Goal: Task Accomplishment & Management: Complete application form

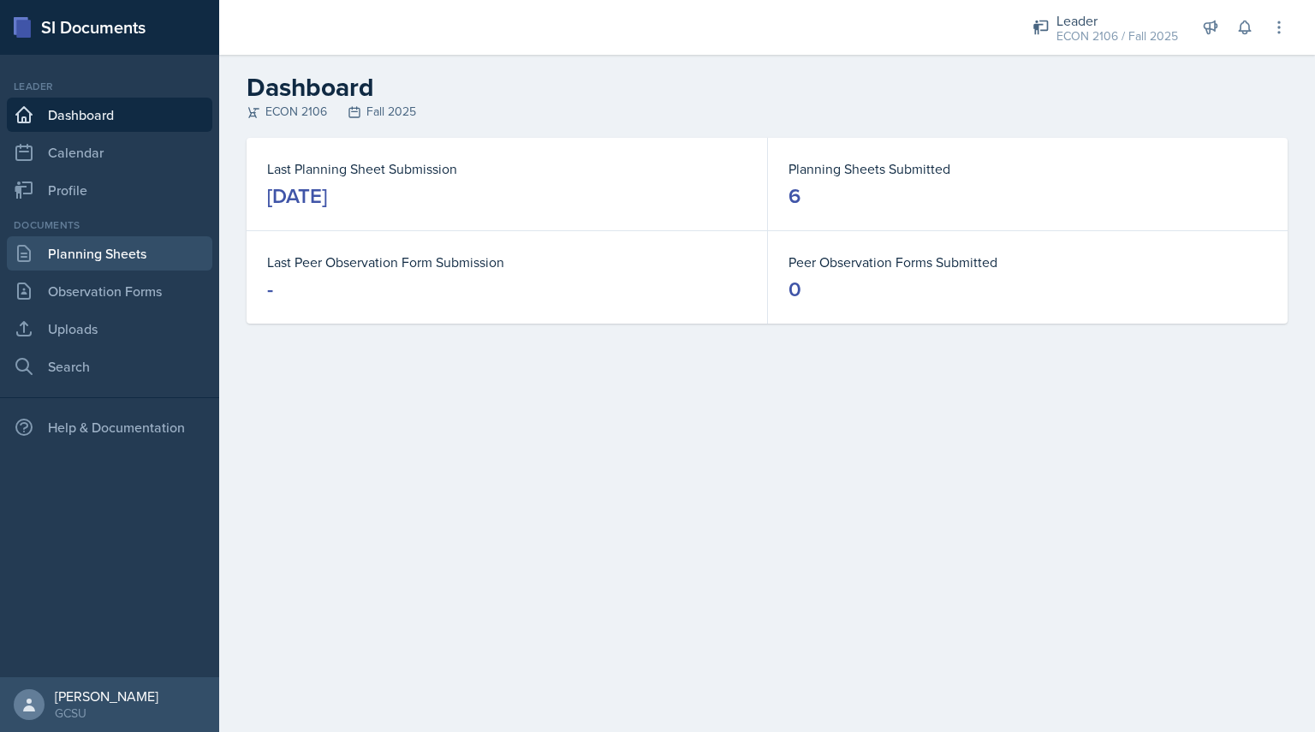
click at [142, 256] on link "Planning Sheets" at bounding box center [109, 253] width 205 height 34
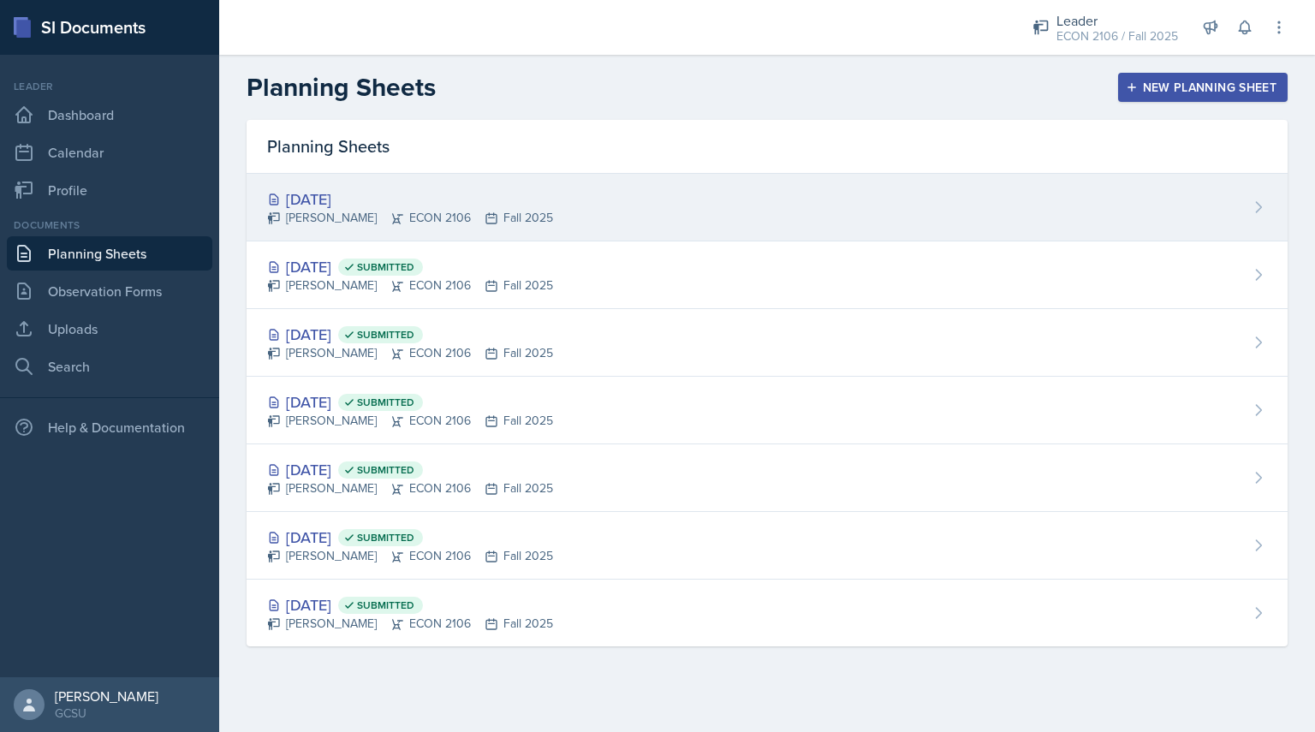
click at [454, 199] on div "[DATE]" at bounding box center [410, 198] width 286 height 23
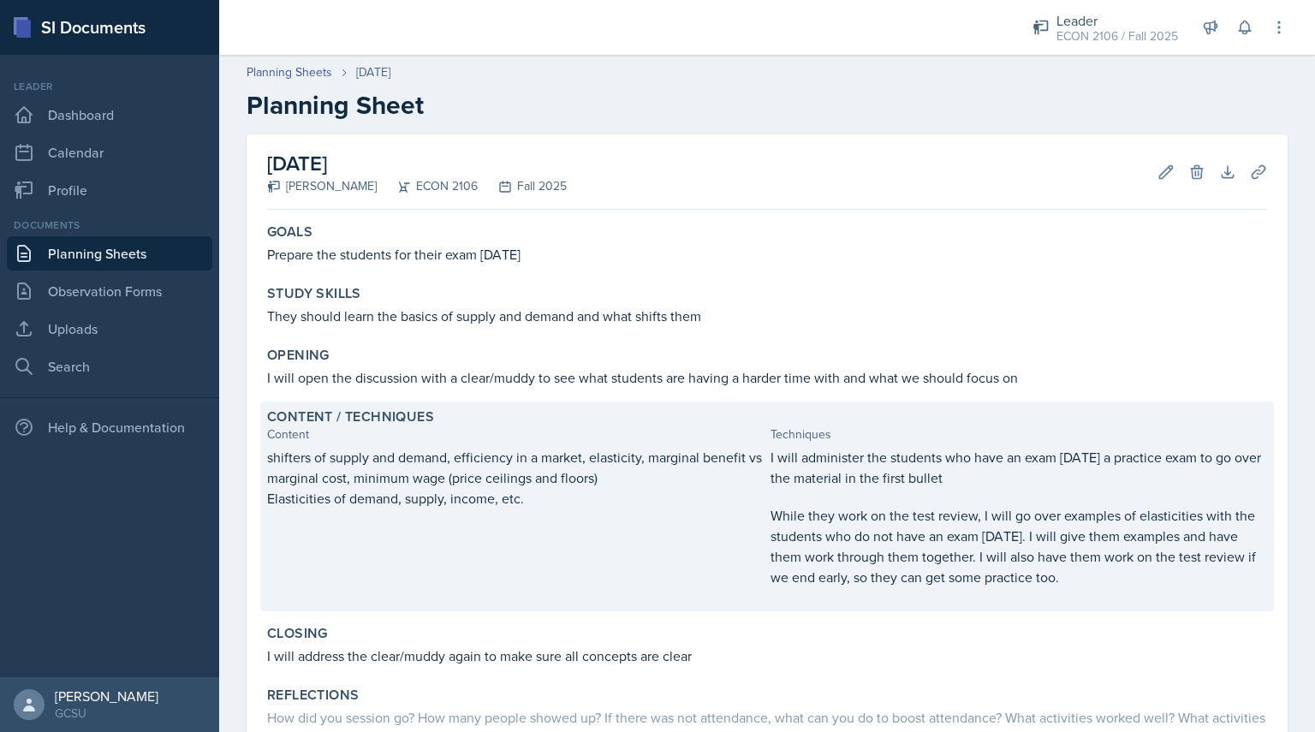
scroll to position [137, 0]
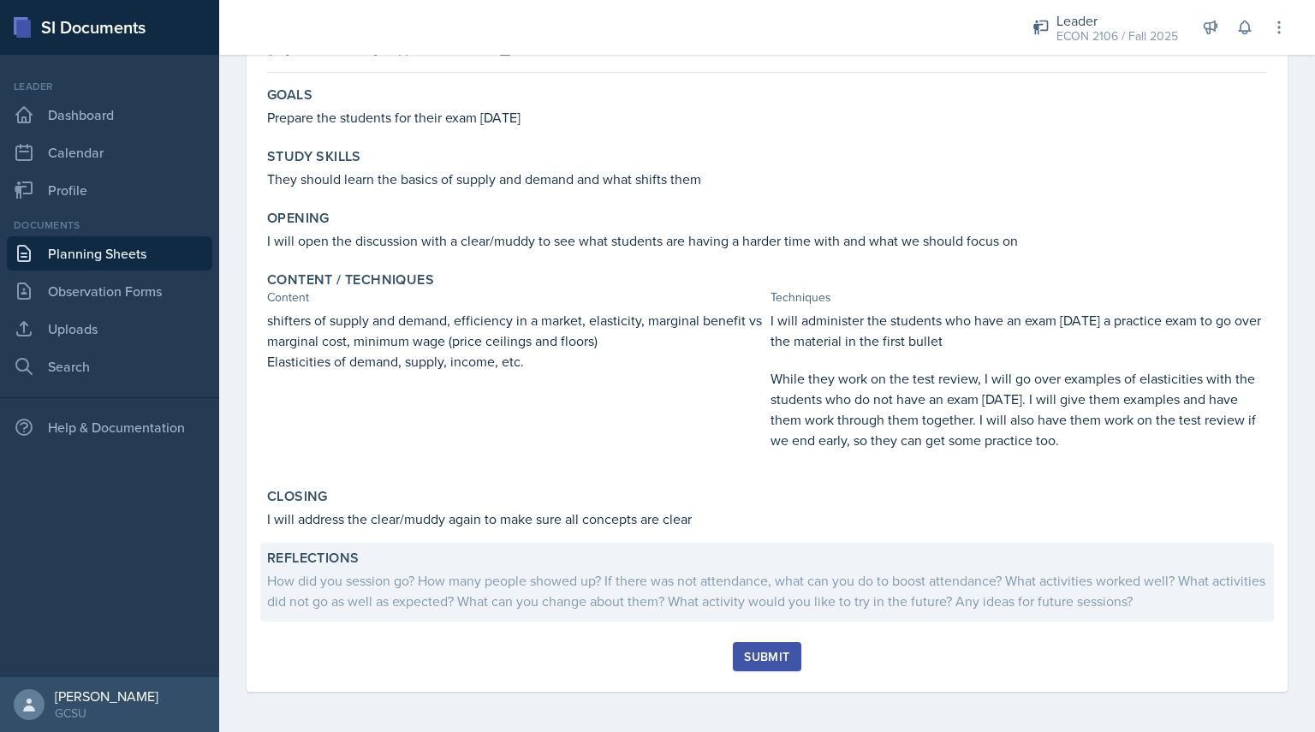
click at [831, 562] on div "Reflections" at bounding box center [767, 557] width 1000 height 17
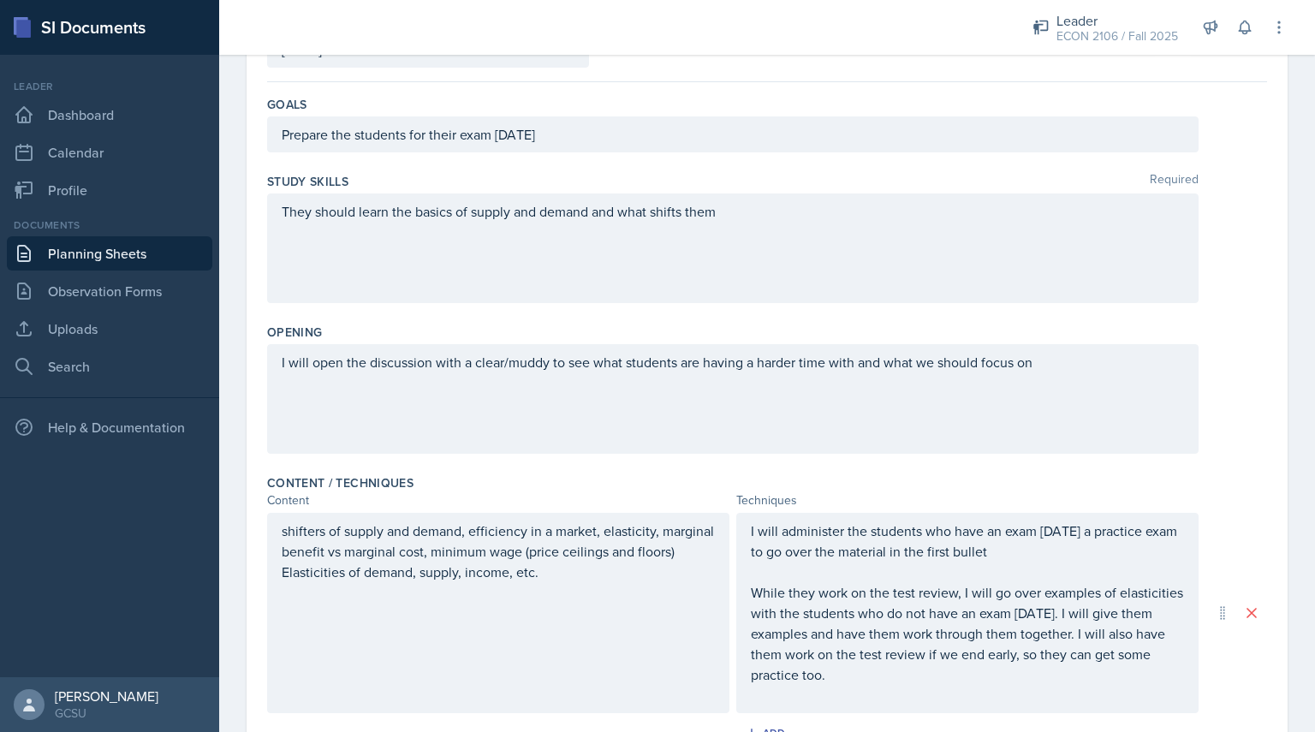
scroll to position [517, 0]
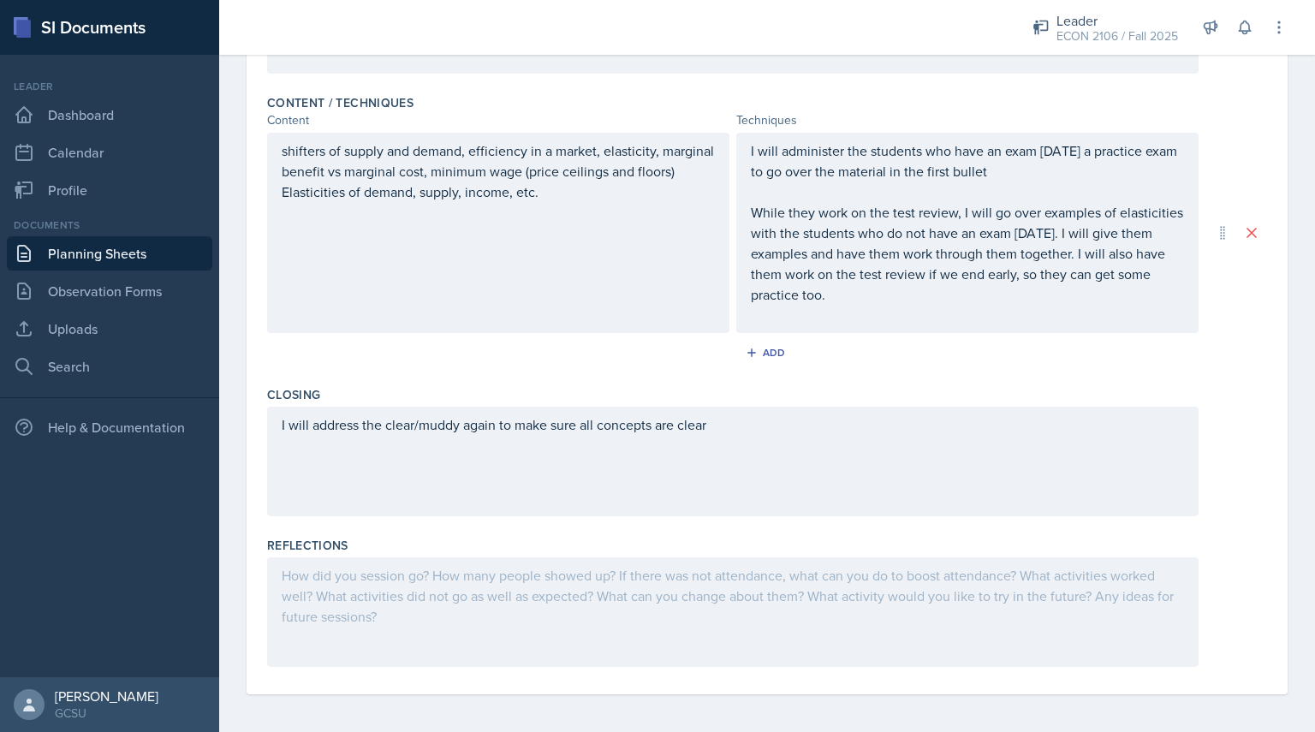
click at [664, 579] on div at bounding box center [732, 612] width 931 height 110
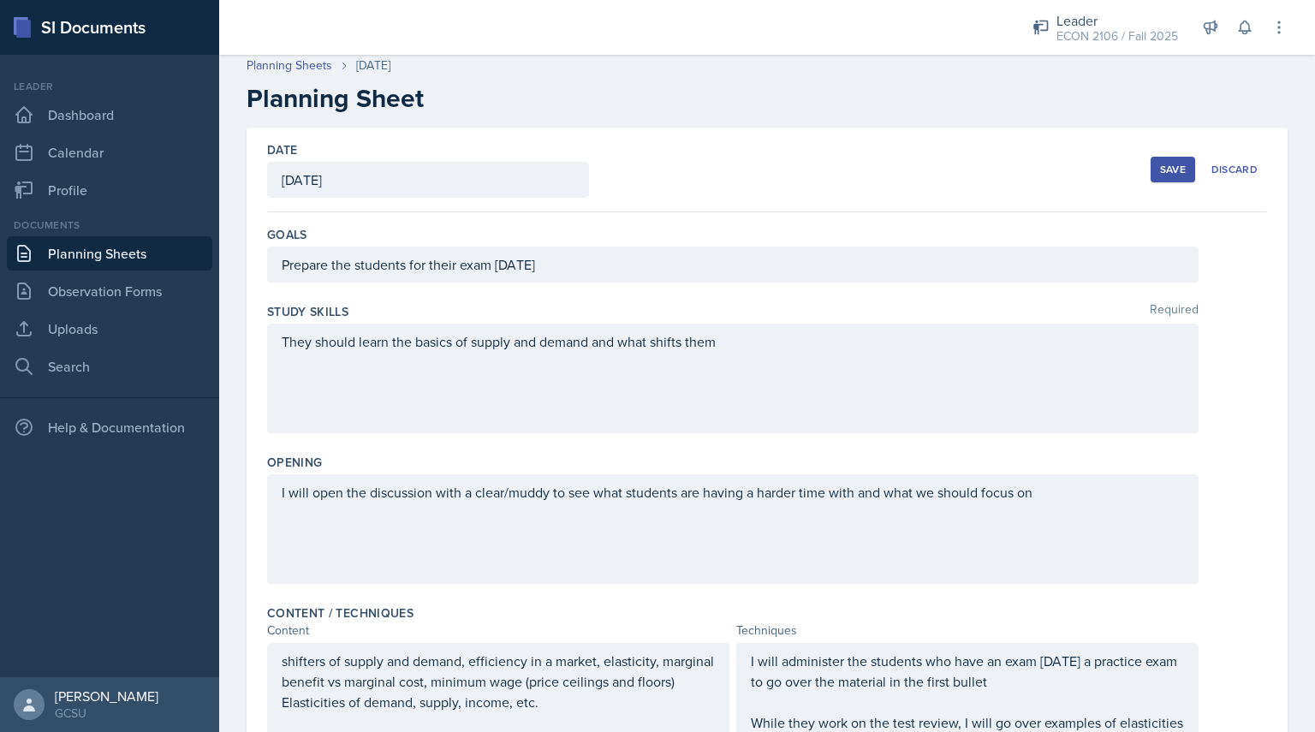
scroll to position [0, 0]
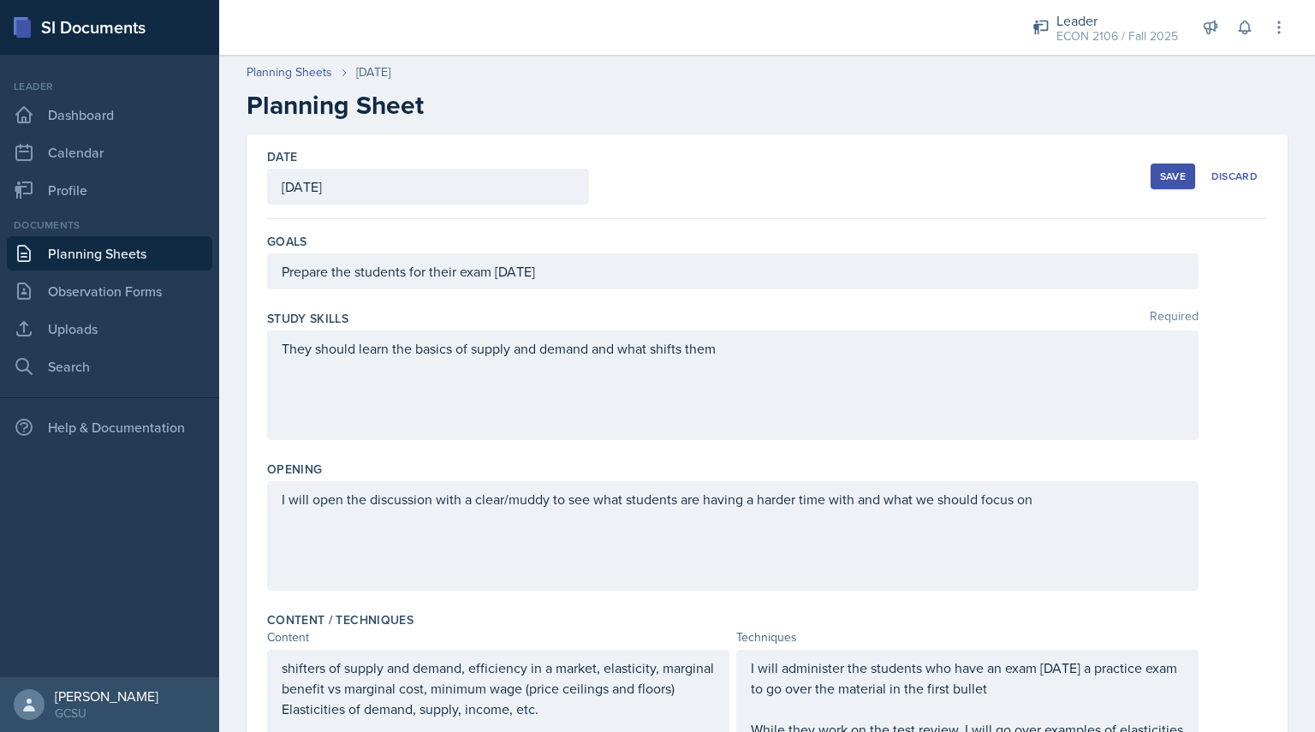
click at [1155, 168] on button "Save" at bounding box center [1172, 176] width 45 height 26
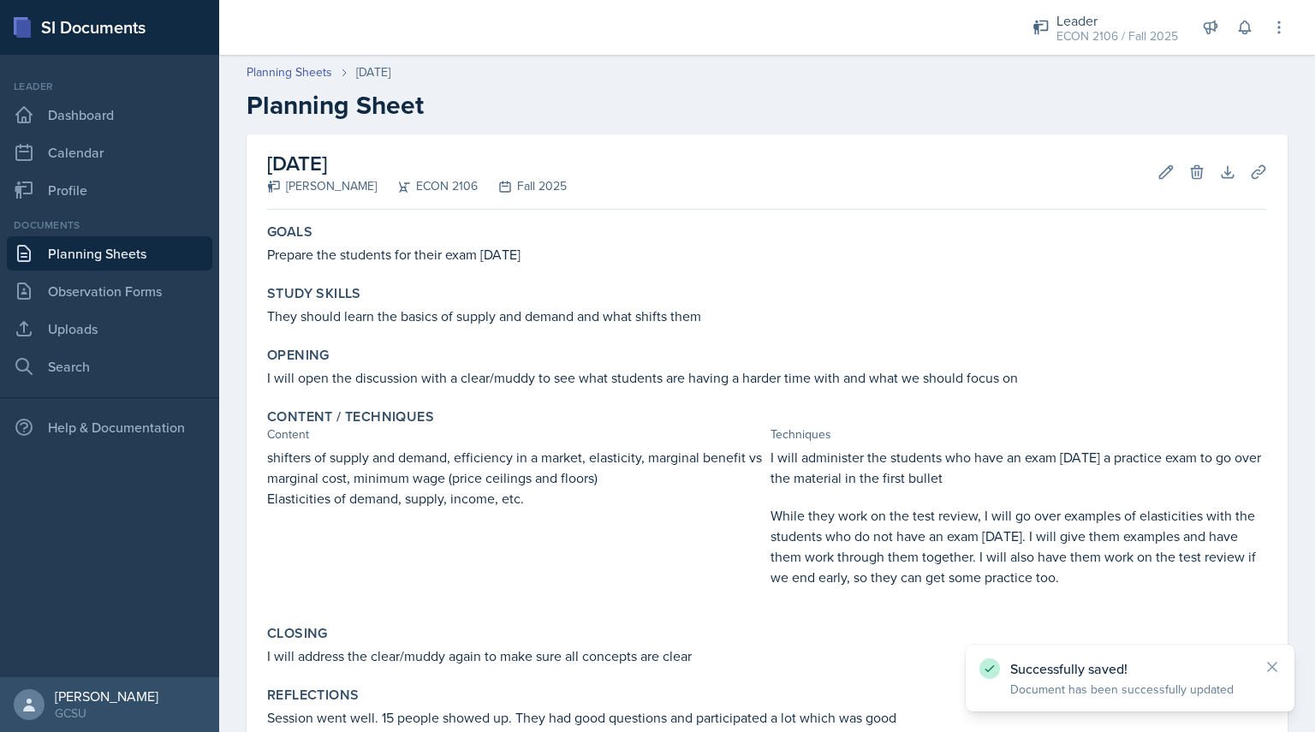
click at [75, 252] on link "Planning Sheets" at bounding box center [109, 253] width 205 height 34
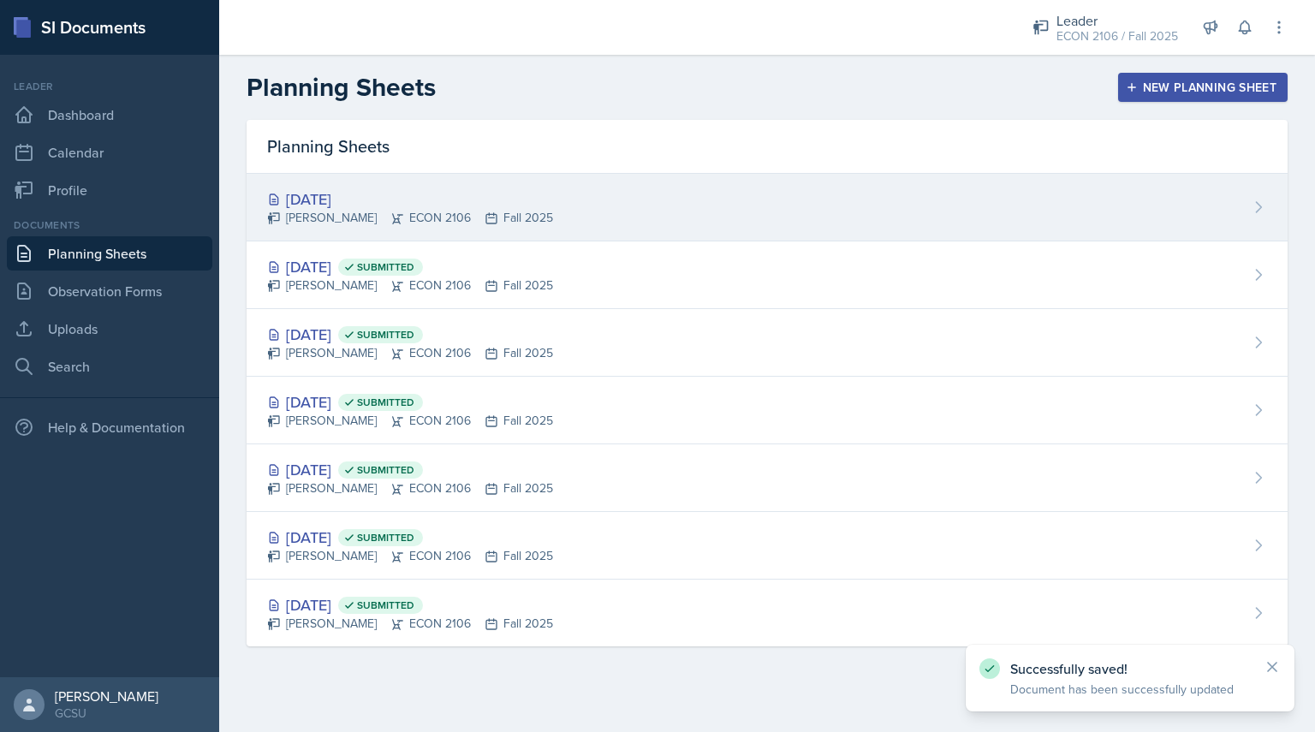
click at [629, 193] on div "[DATE] [PERSON_NAME] ECON 2106 Fall 2025" at bounding box center [766, 208] width 1041 height 68
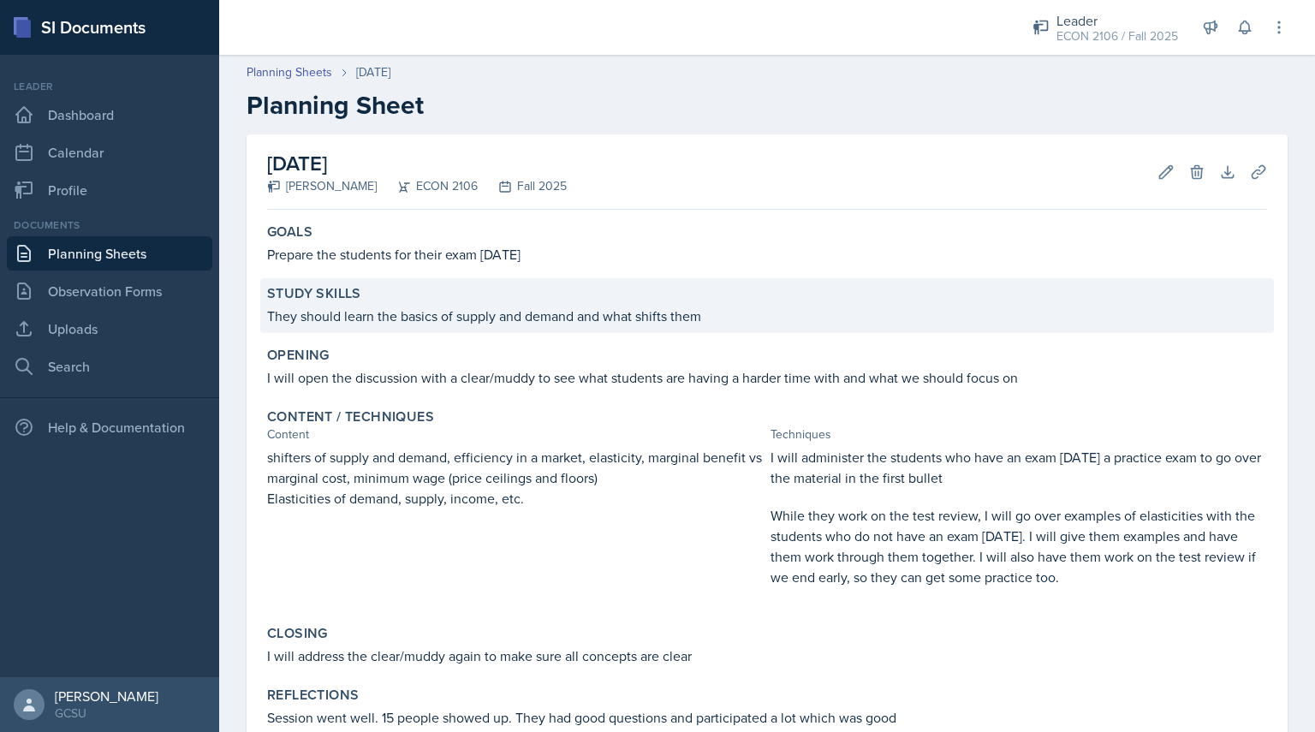
scroll to position [113, 0]
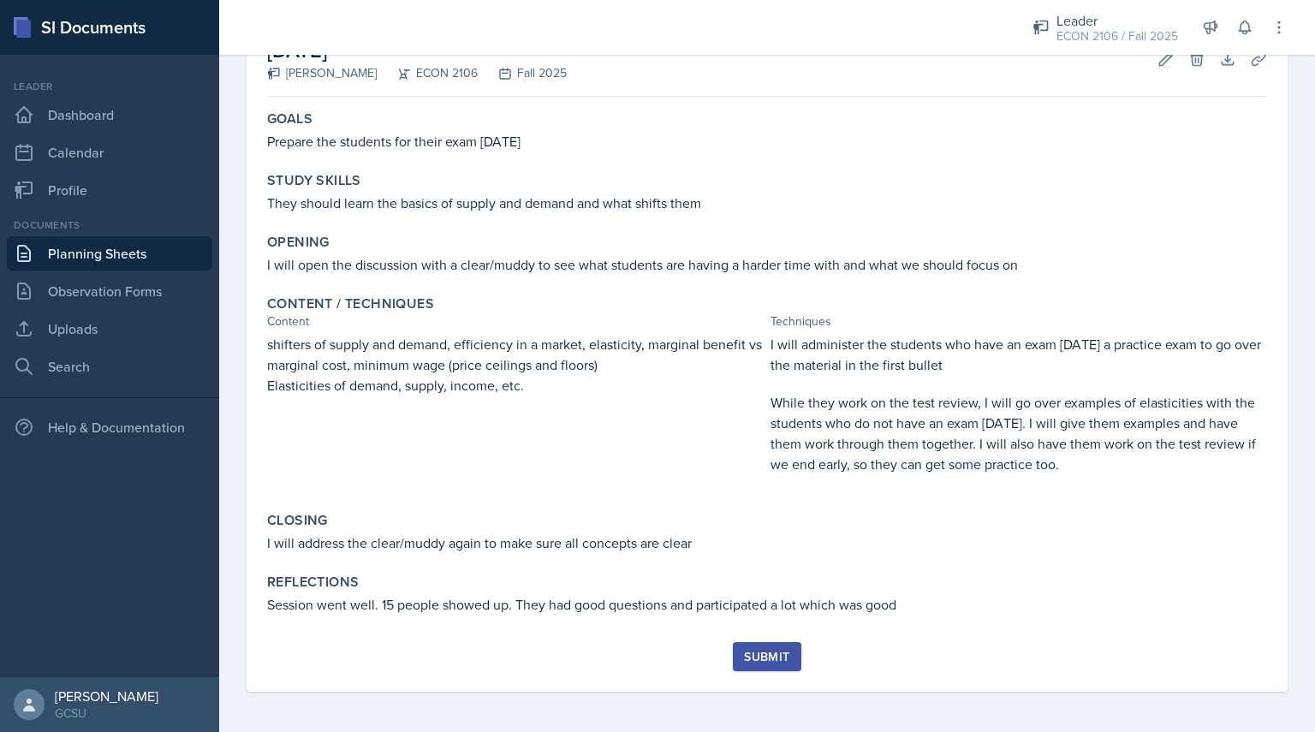
click at [766, 651] on div "Submit" at bounding box center [766, 657] width 45 height 14
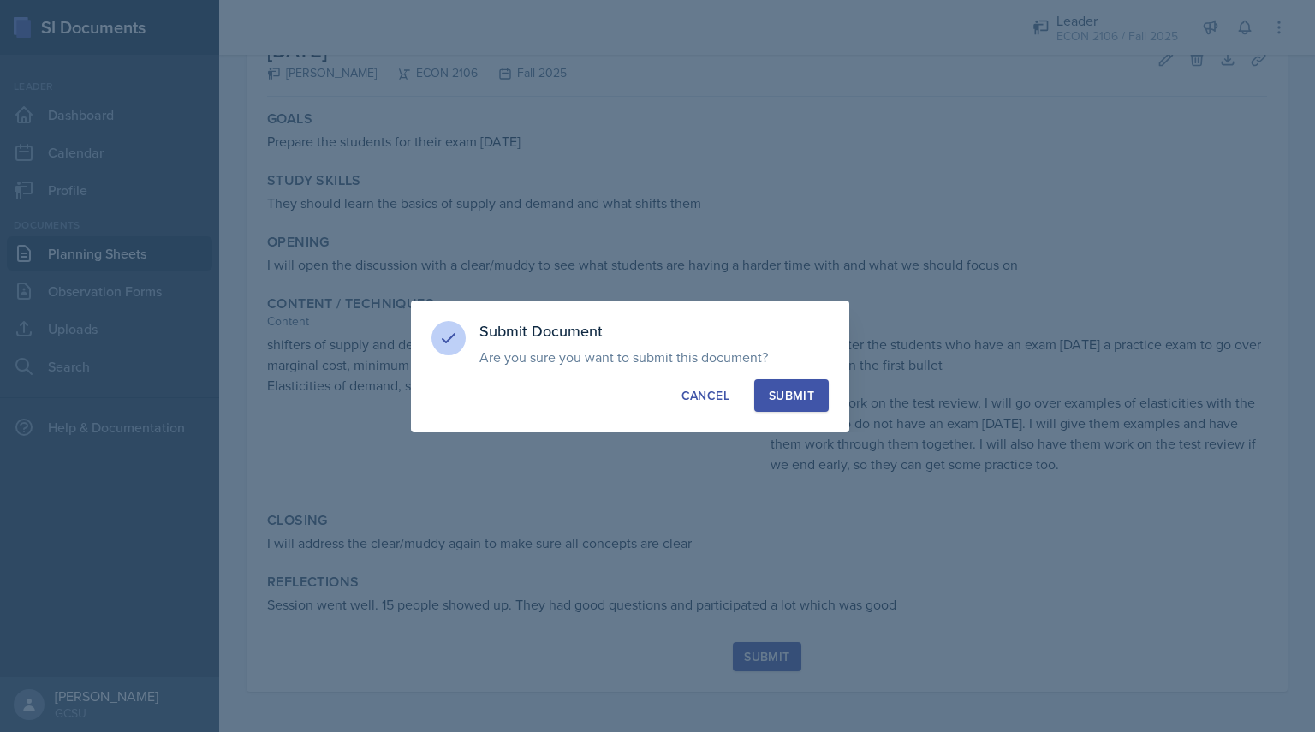
click at [803, 389] on div "Submit" at bounding box center [791, 395] width 45 height 17
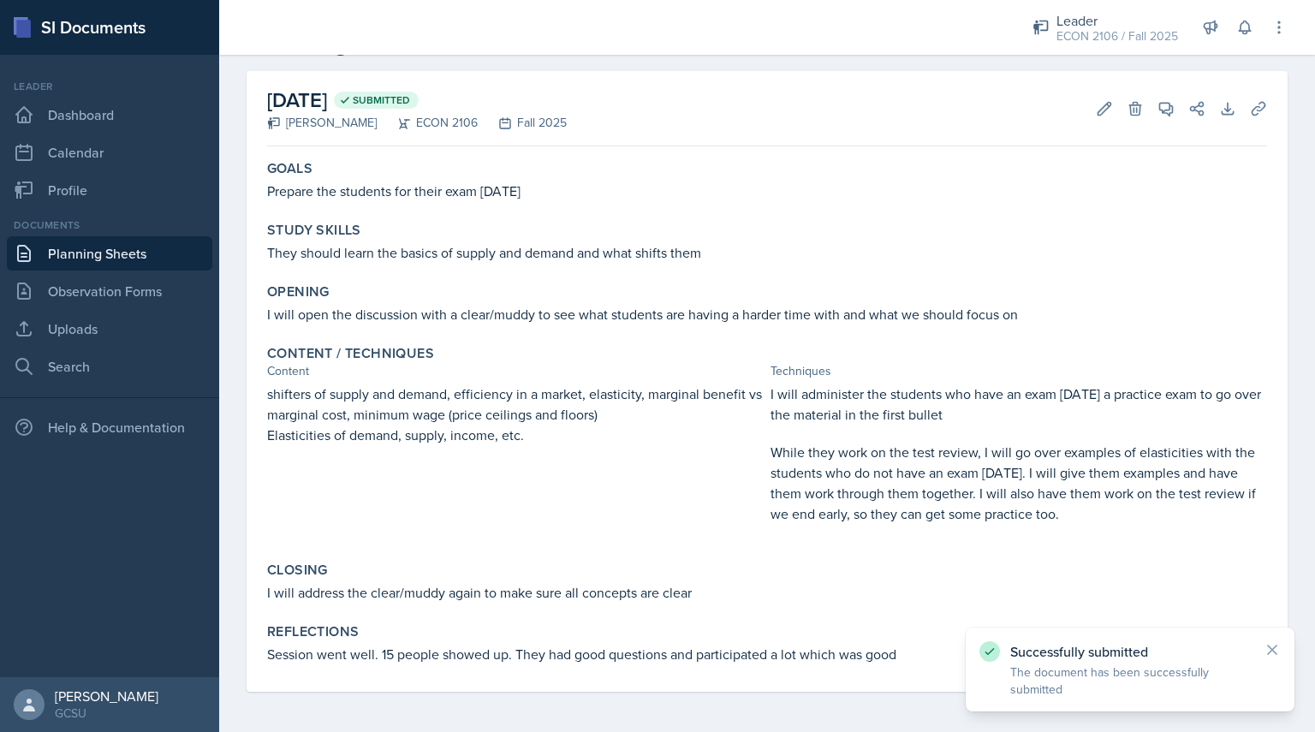
click at [120, 249] on link "Planning Sheets" at bounding box center [109, 253] width 205 height 34
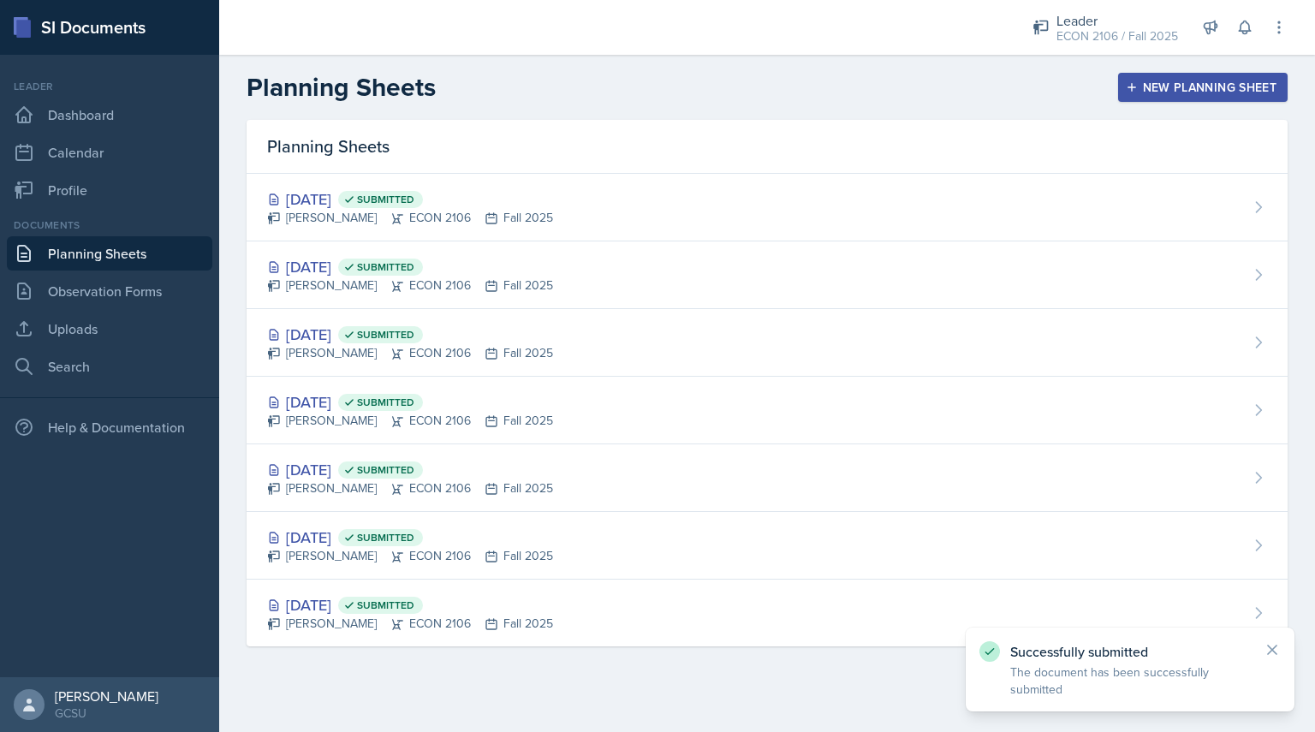
click at [1211, 80] on div "New Planning Sheet" at bounding box center [1202, 87] width 147 height 14
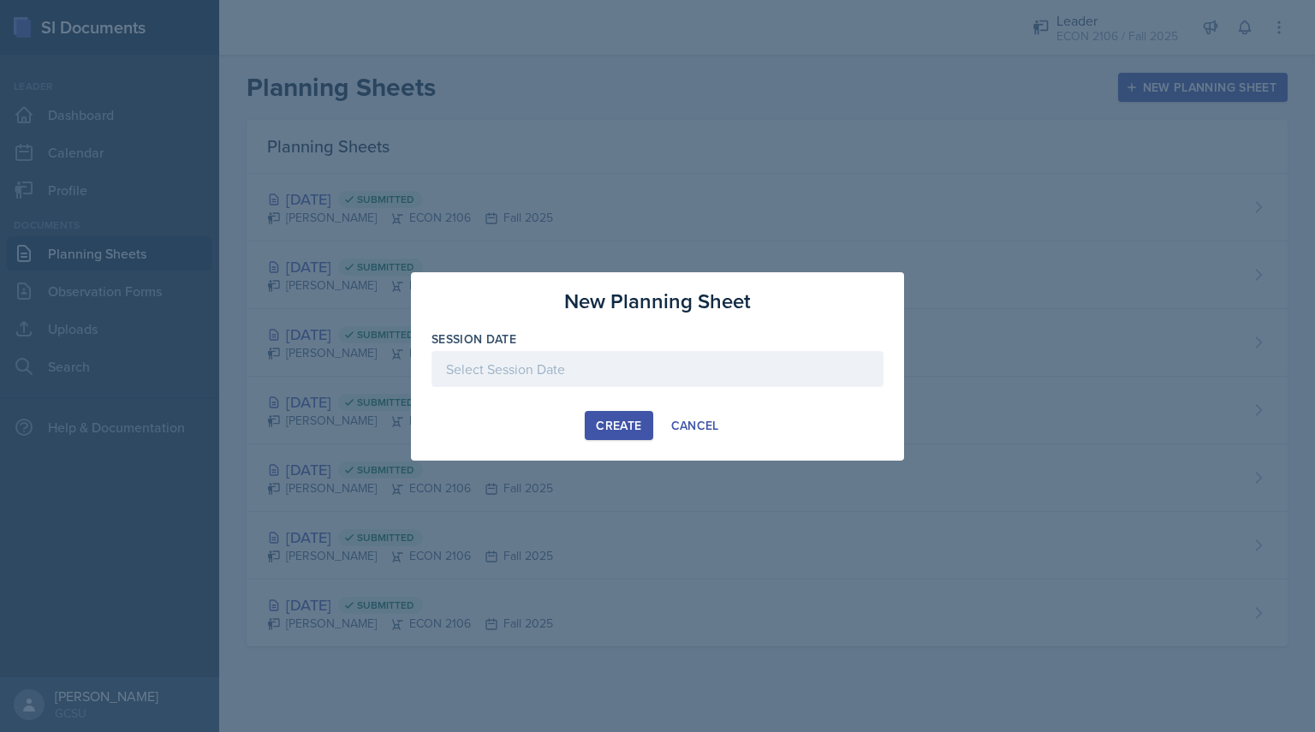
click at [620, 372] on div at bounding box center [657, 369] width 452 height 36
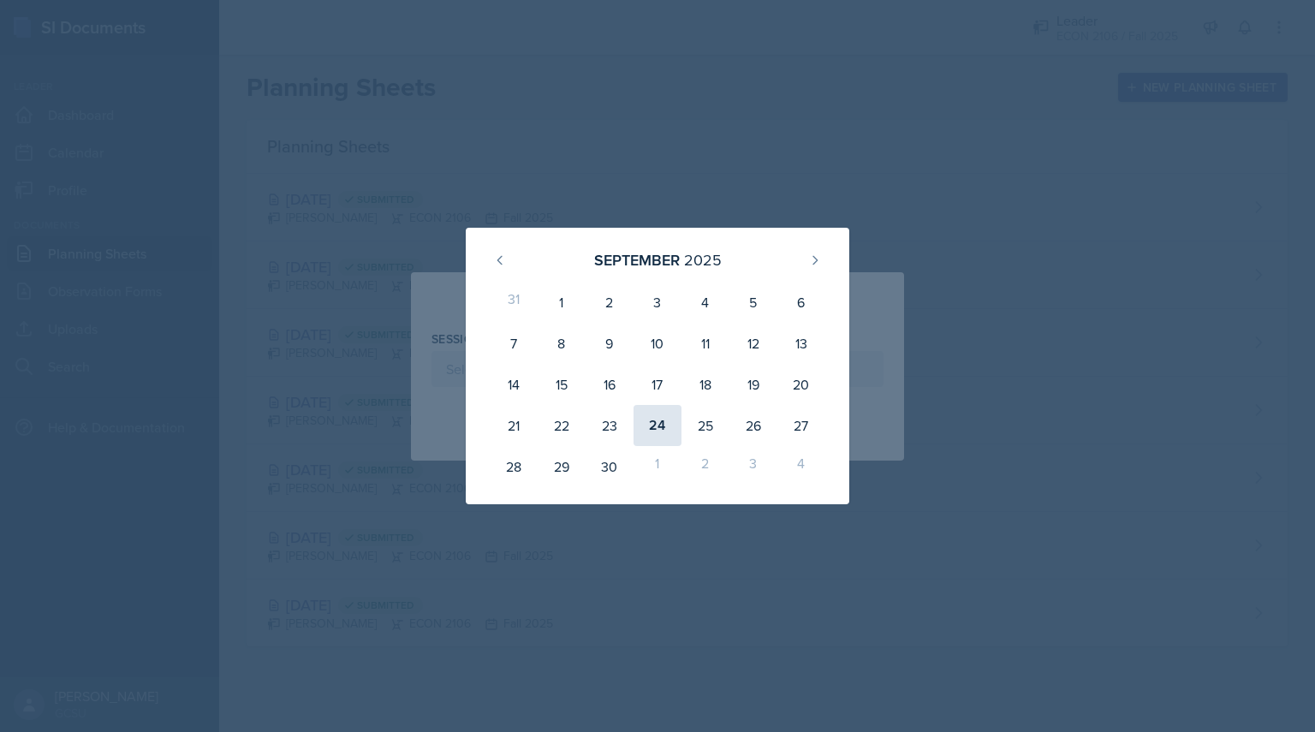
click at [663, 424] on div "24" at bounding box center [657, 425] width 48 height 41
type input "[DATE]"
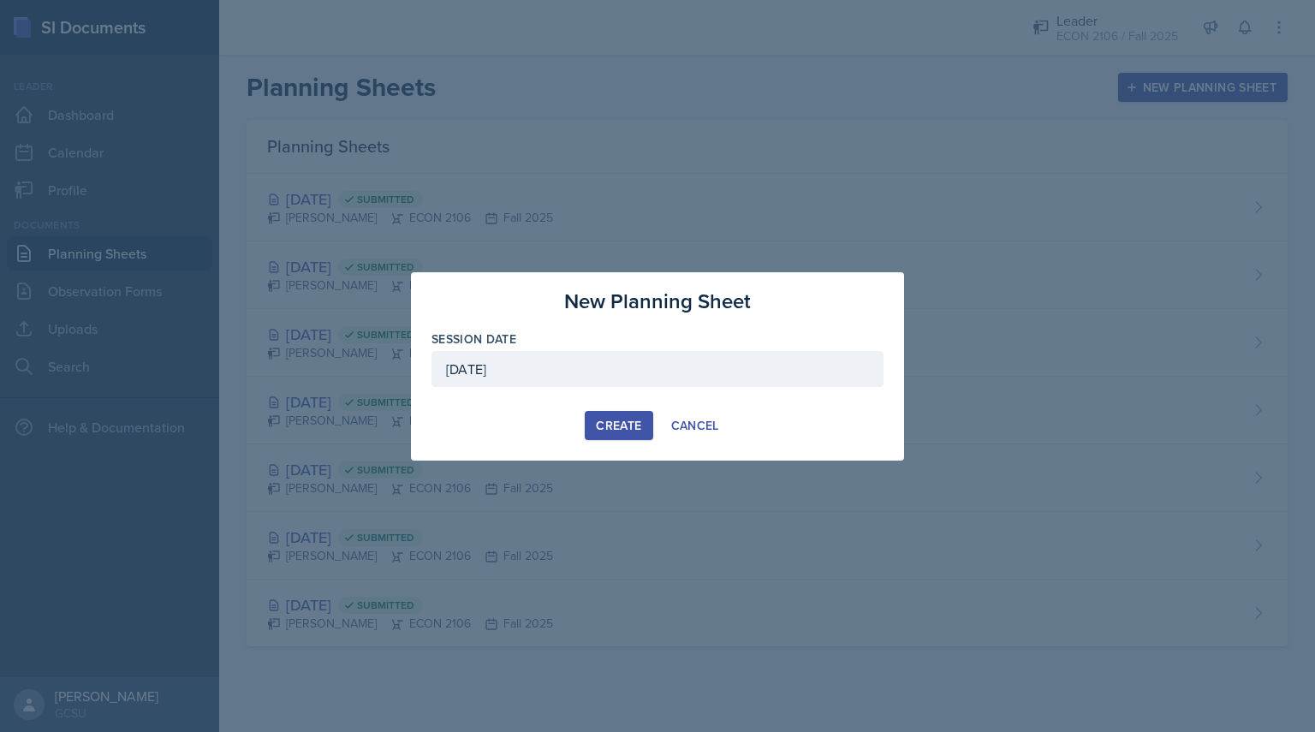
click at [627, 421] on div "Create" at bounding box center [618, 426] width 45 height 14
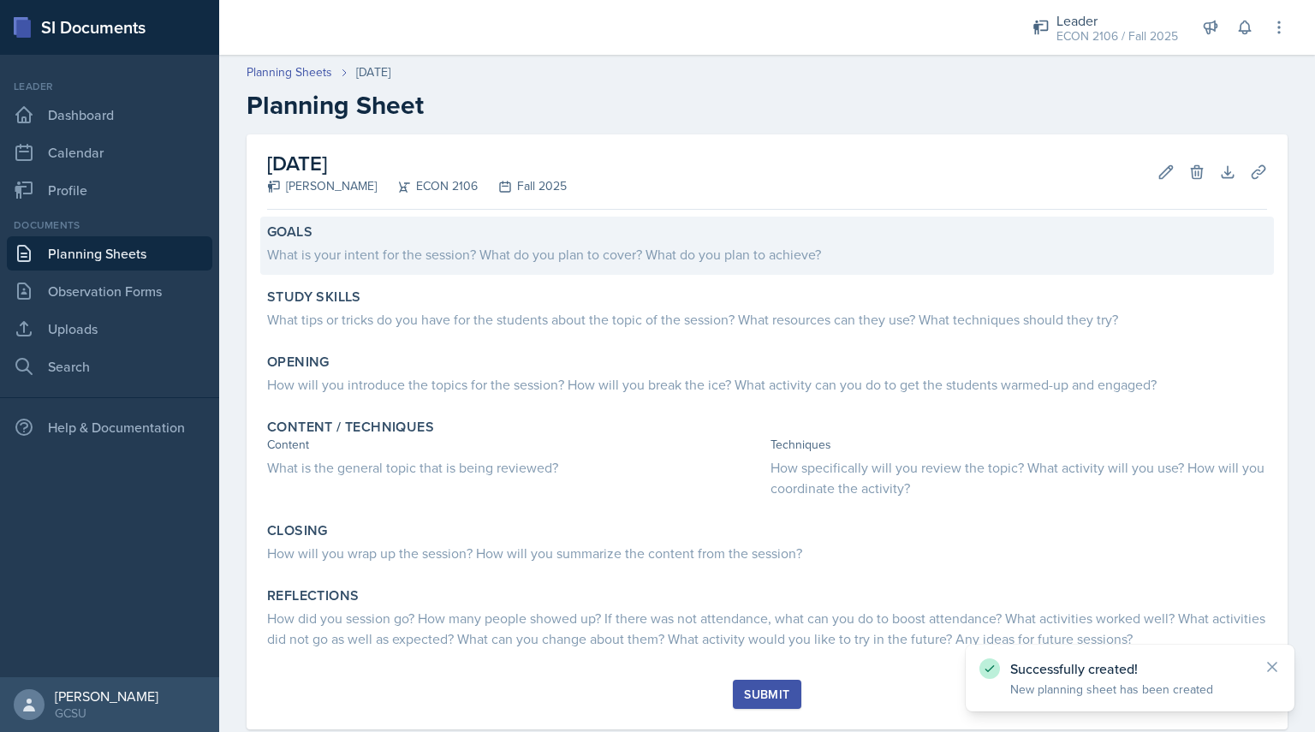
click at [469, 258] on div "What is your intent for the session? What do you plan to cover? What do you pla…" at bounding box center [767, 254] width 1000 height 21
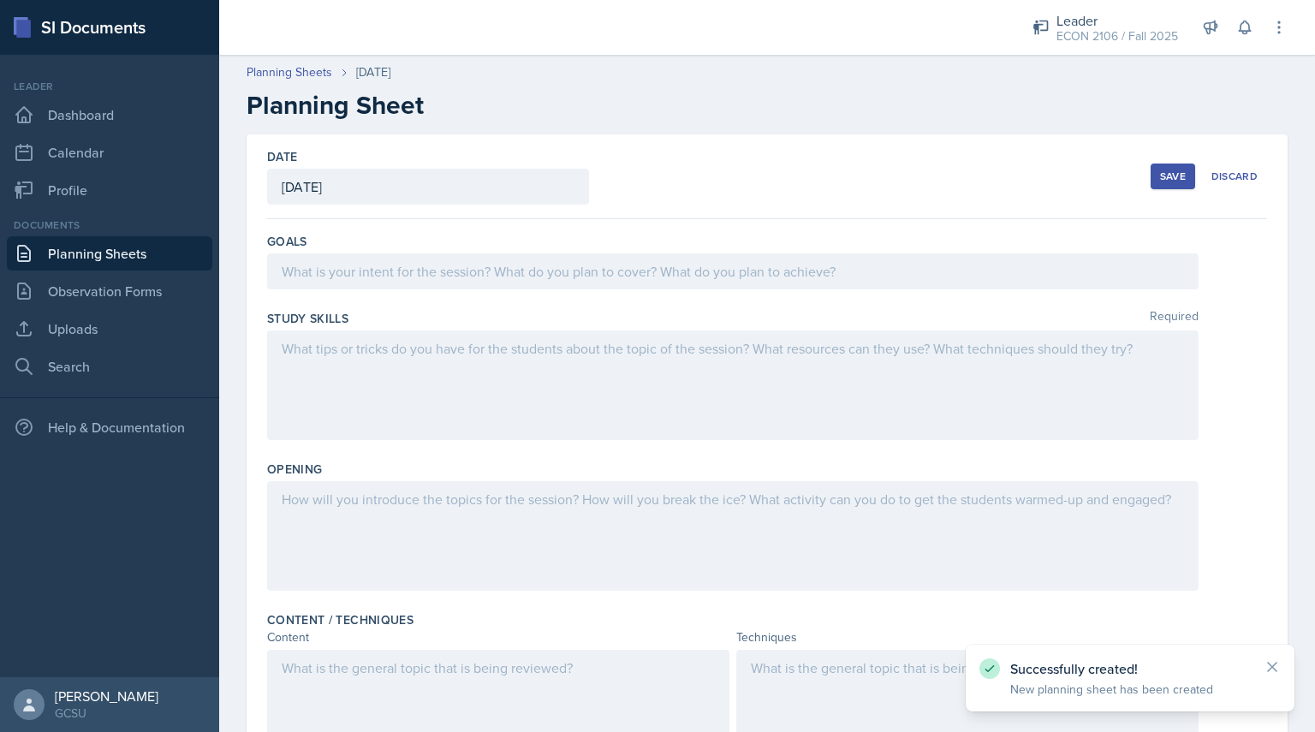
click at [469, 258] on div at bounding box center [732, 271] width 931 height 36
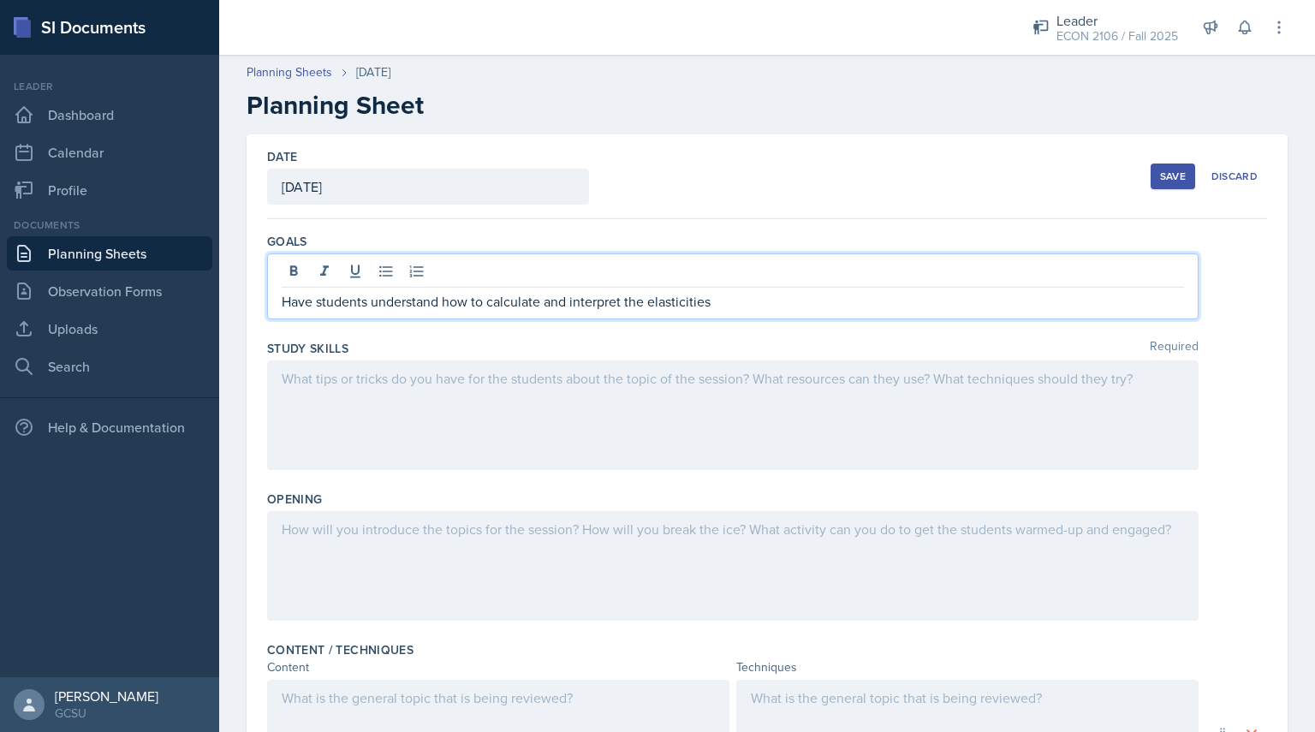
click at [422, 386] on div at bounding box center [732, 415] width 931 height 110
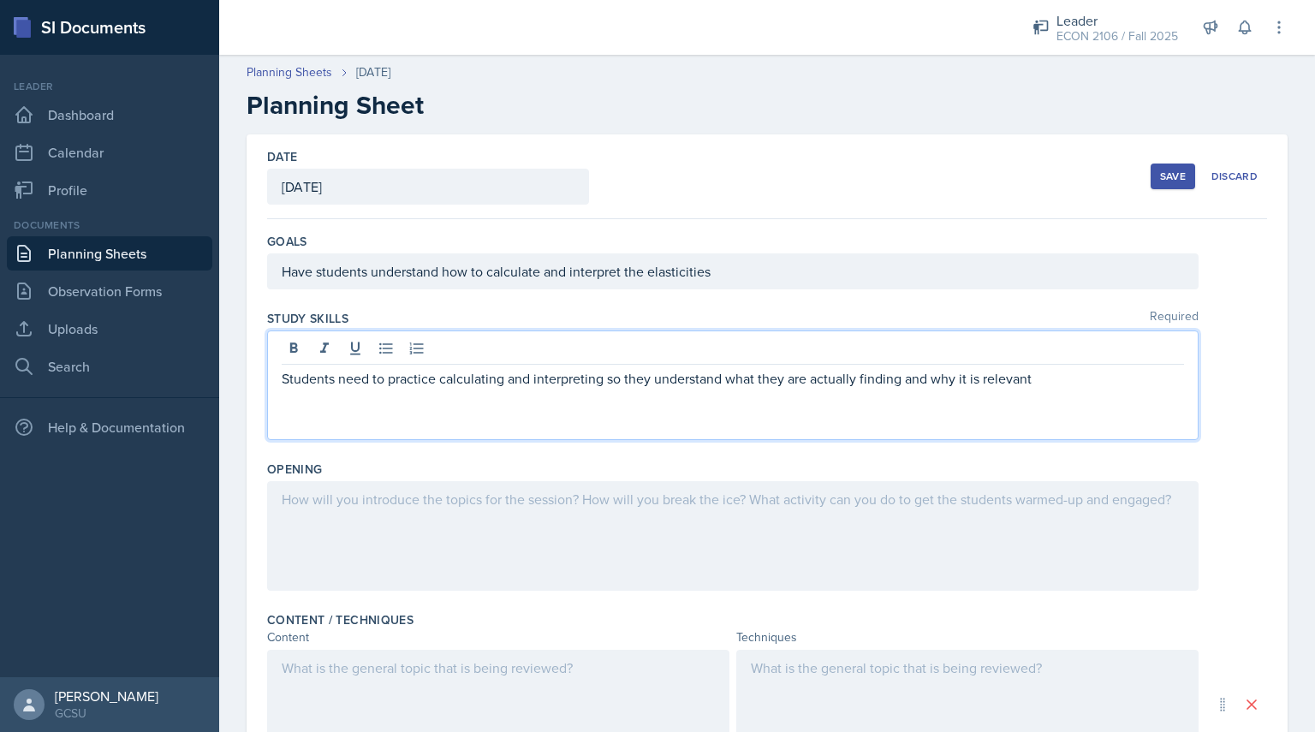
click at [347, 537] on div at bounding box center [732, 536] width 931 height 110
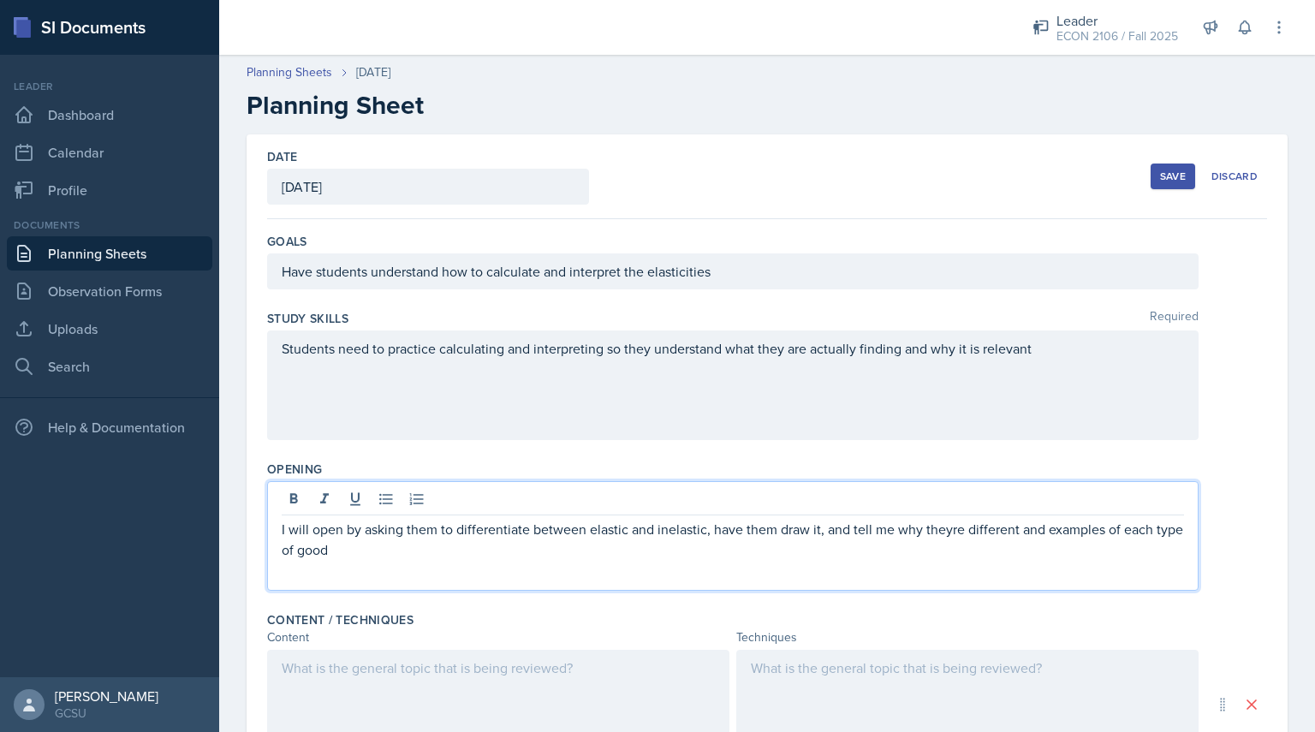
scroll to position [427, 0]
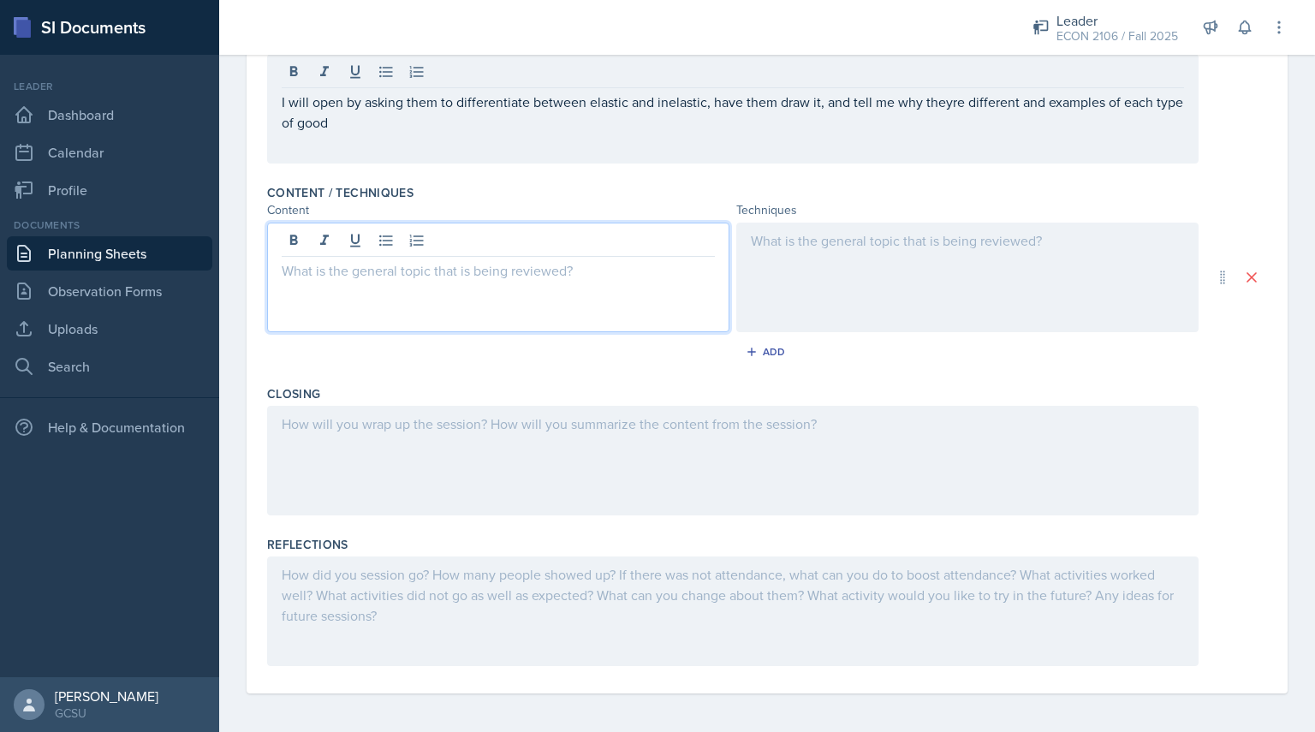
click at [389, 238] on div at bounding box center [498, 278] width 462 height 110
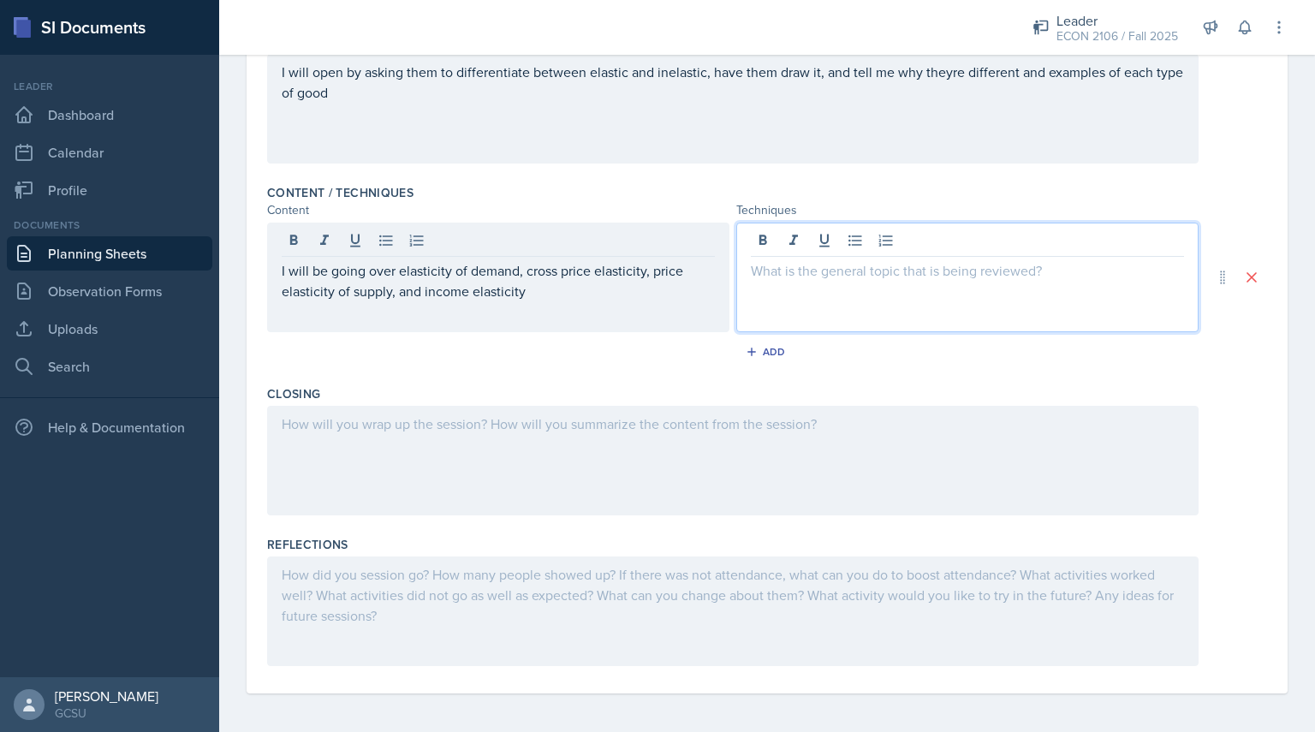
click at [807, 228] on div at bounding box center [967, 278] width 462 height 110
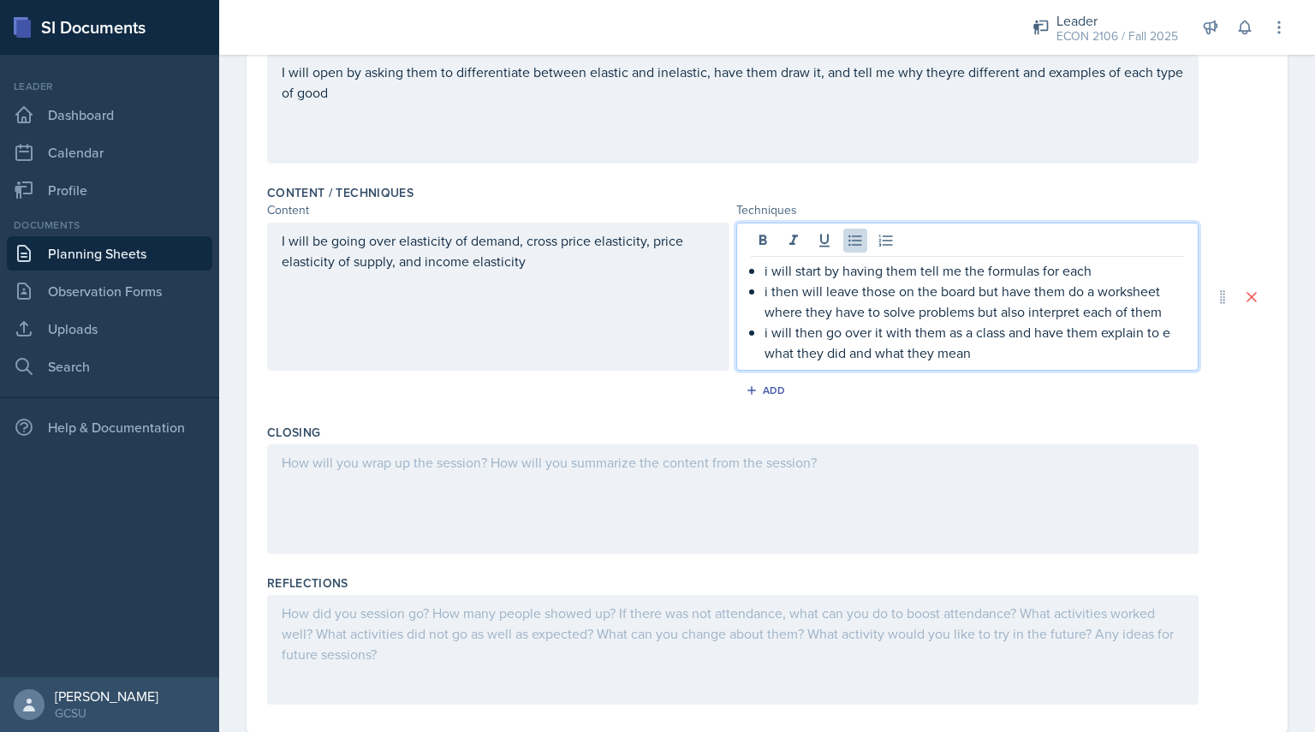
click at [579, 472] on div at bounding box center [732, 499] width 931 height 110
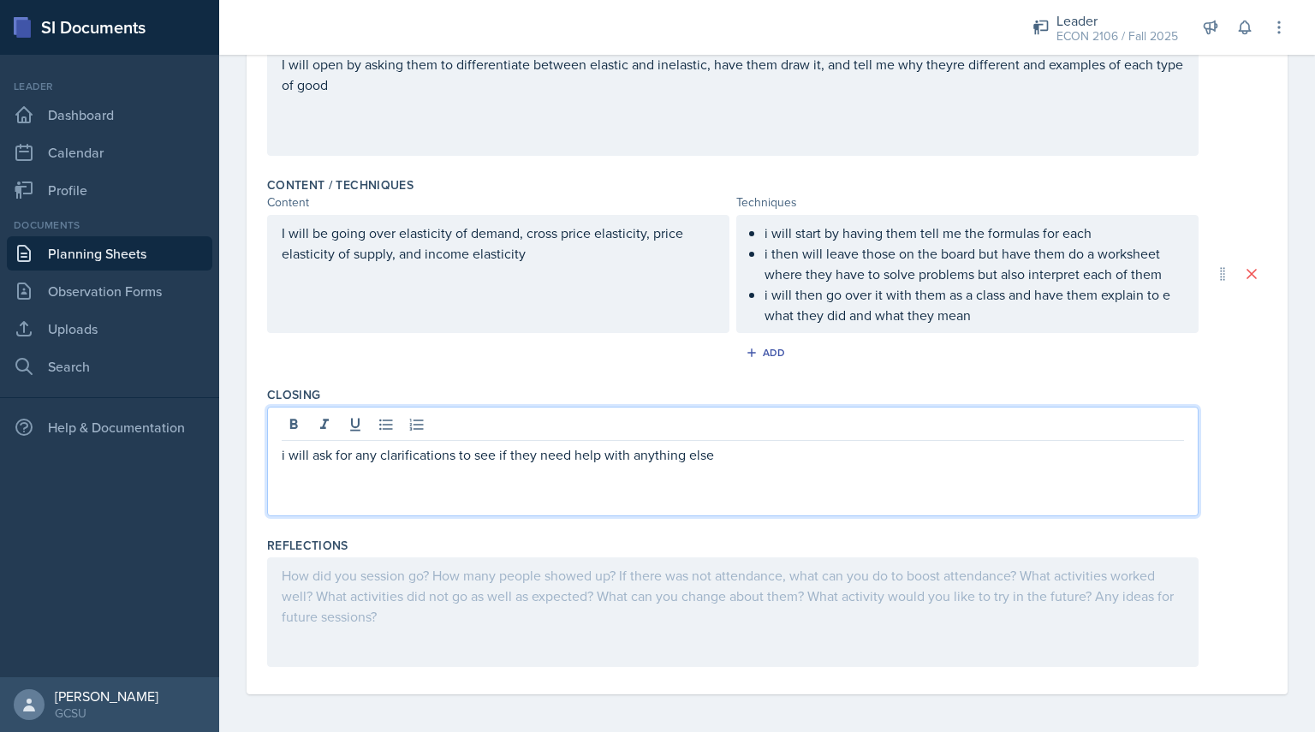
scroll to position [0, 0]
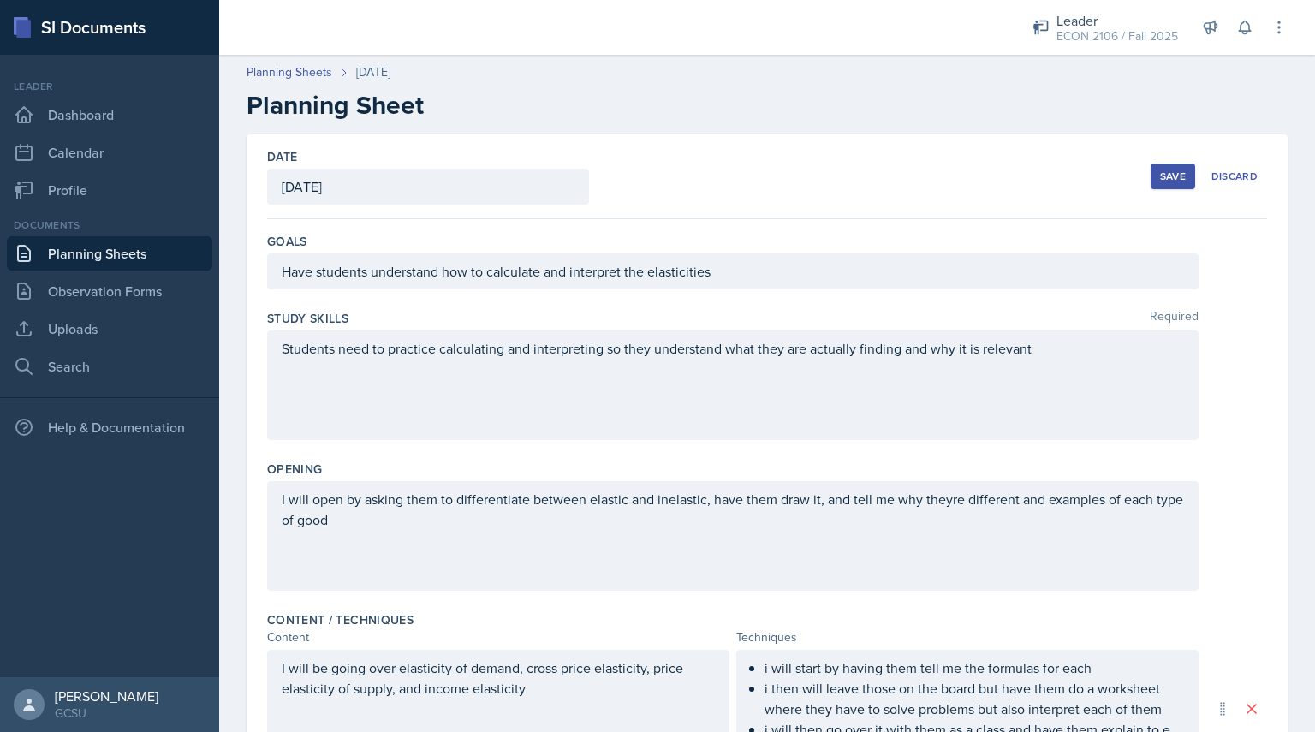
click at [1152, 191] on div "Save Discard" at bounding box center [1208, 176] width 116 height 39
click at [1155, 182] on button "Save" at bounding box center [1172, 176] width 45 height 26
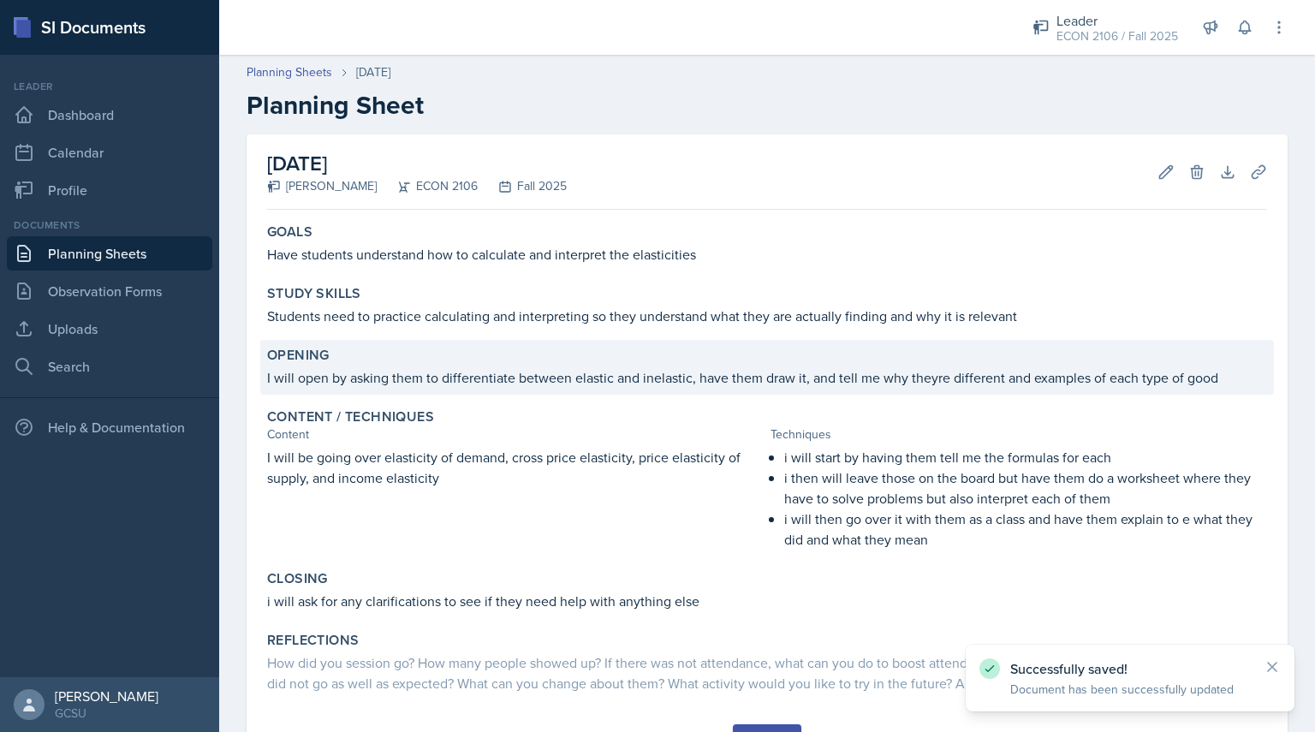
scroll to position [82, 0]
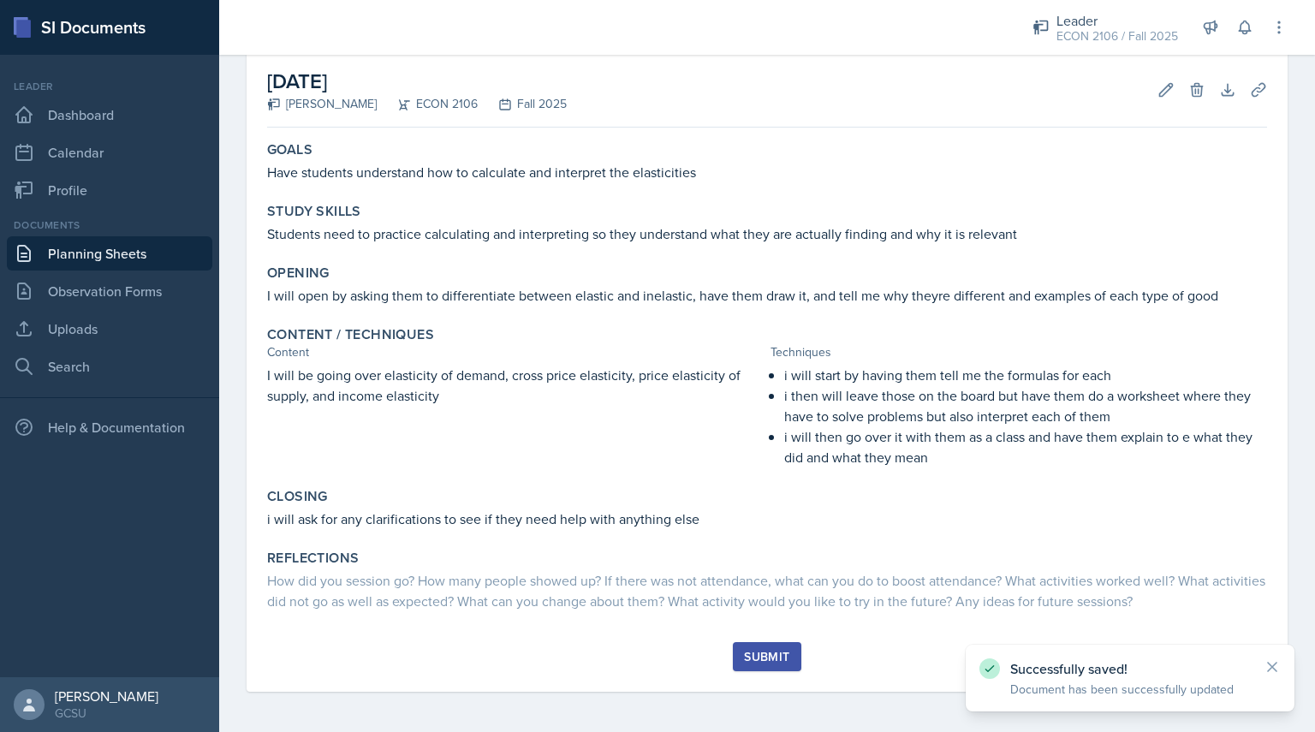
click at [775, 654] on div "Submit" at bounding box center [766, 657] width 45 height 14
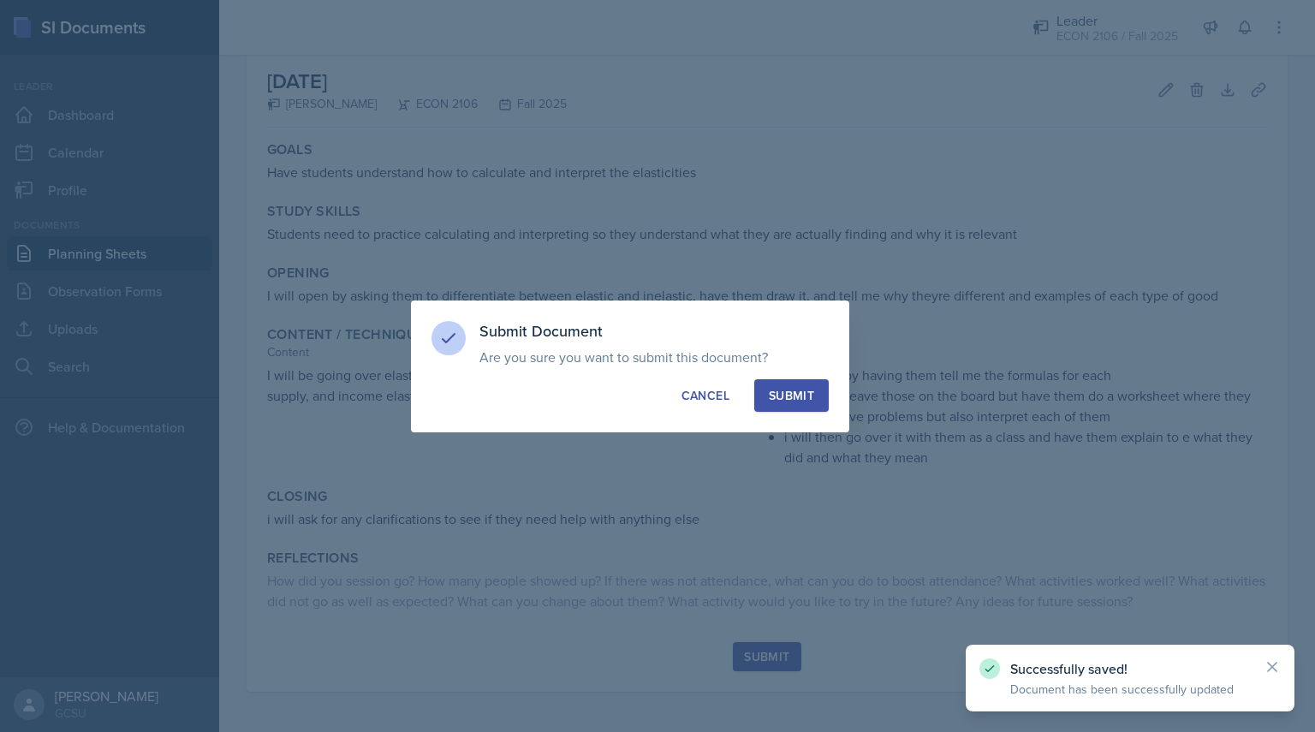
click at [817, 386] on button "Submit" at bounding box center [791, 395] width 74 height 33
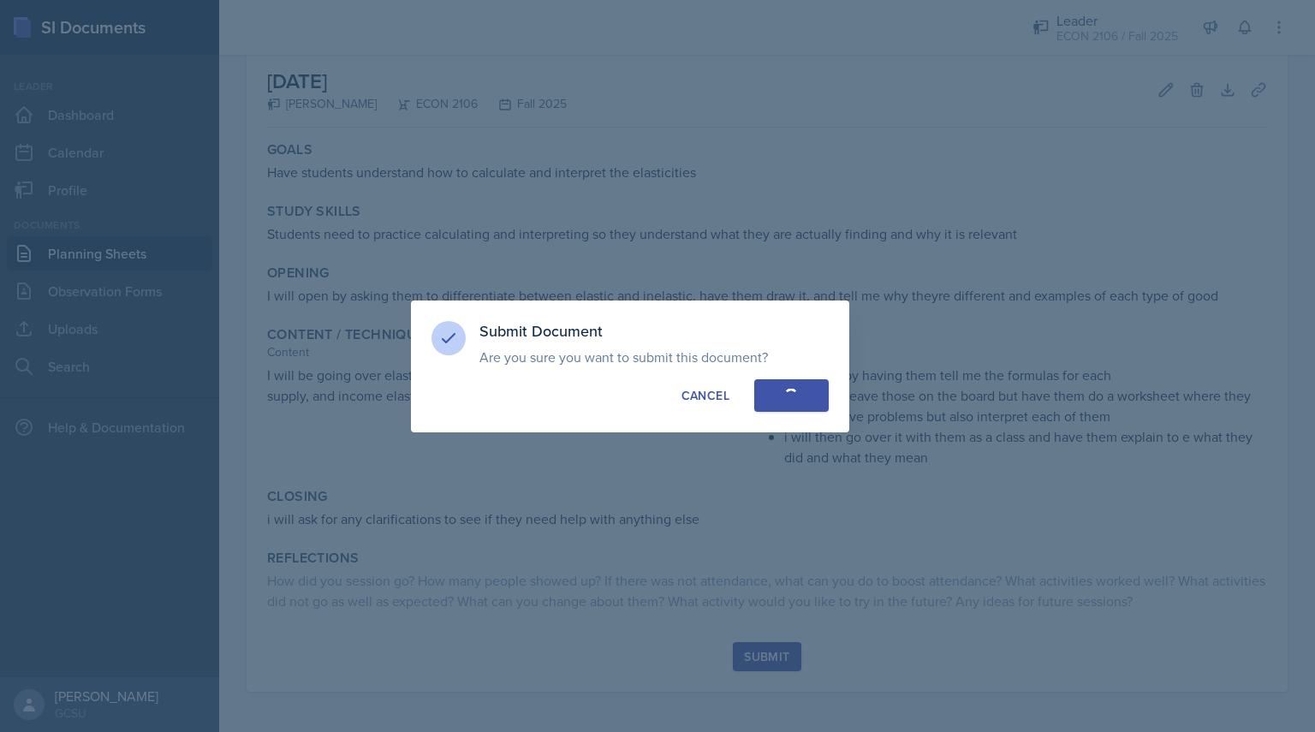
scroll to position [0, 0]
